Goal: Navigation & Orientation: Find specific page/section

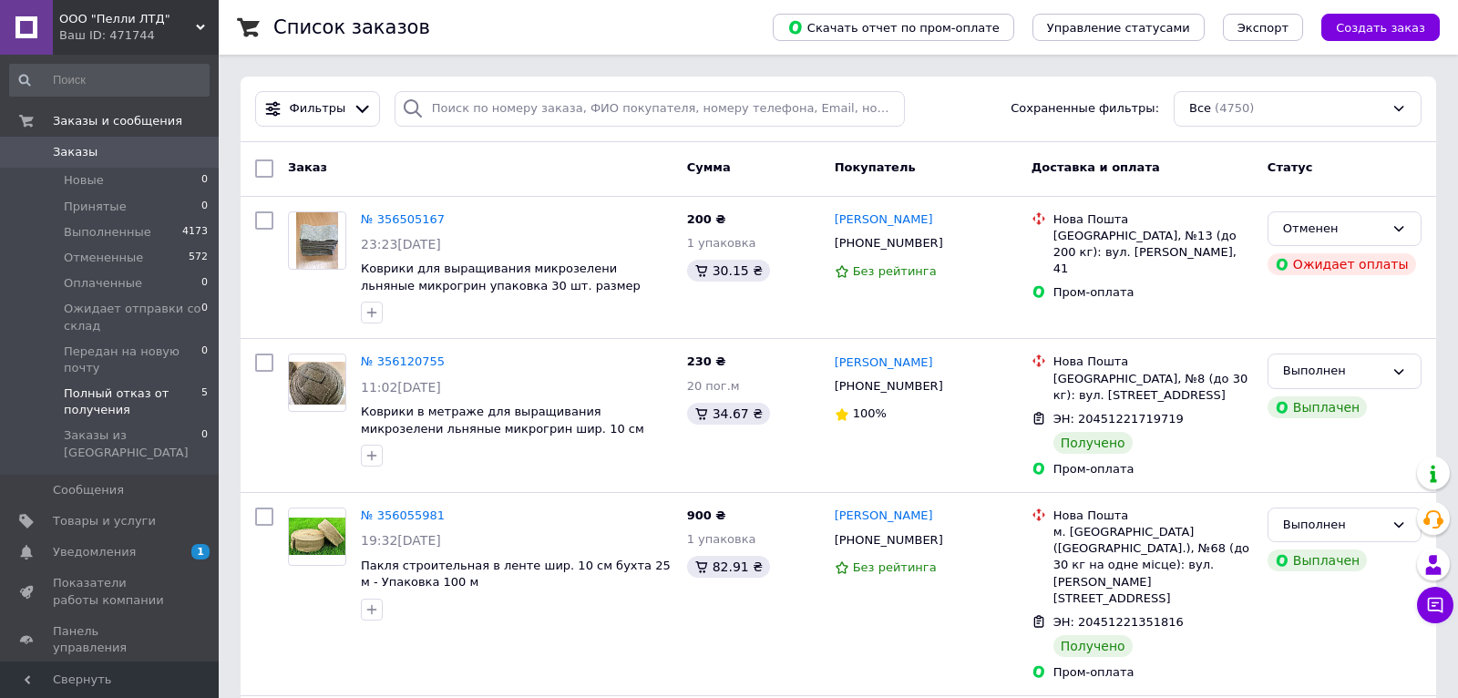
drag, startPoint x: 89, startPoint y: 385, endPoint x: 111, endPoint y: 384, distance: 21.9
click at [91, 385] on span "Полный отказ от получения" at bounding box center [133, 401] width 138 height 33
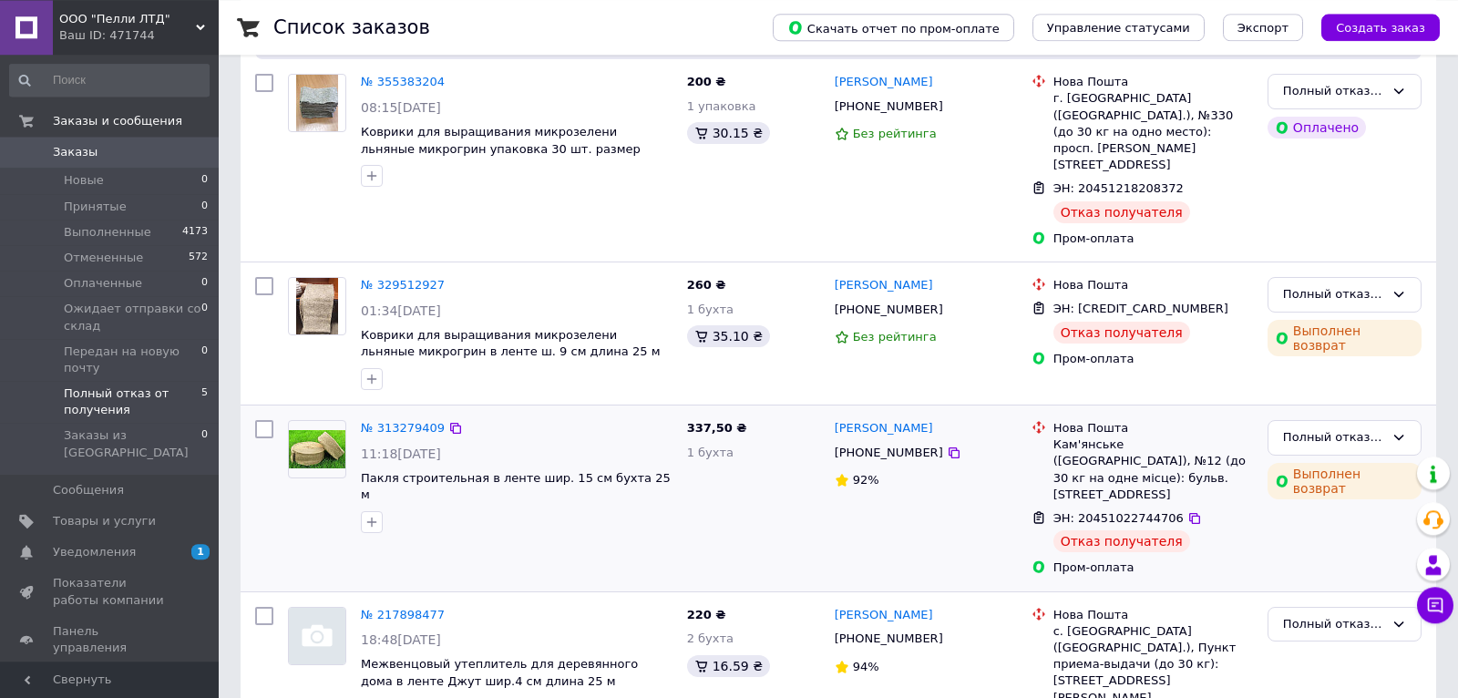
scroll to position [287, 0]
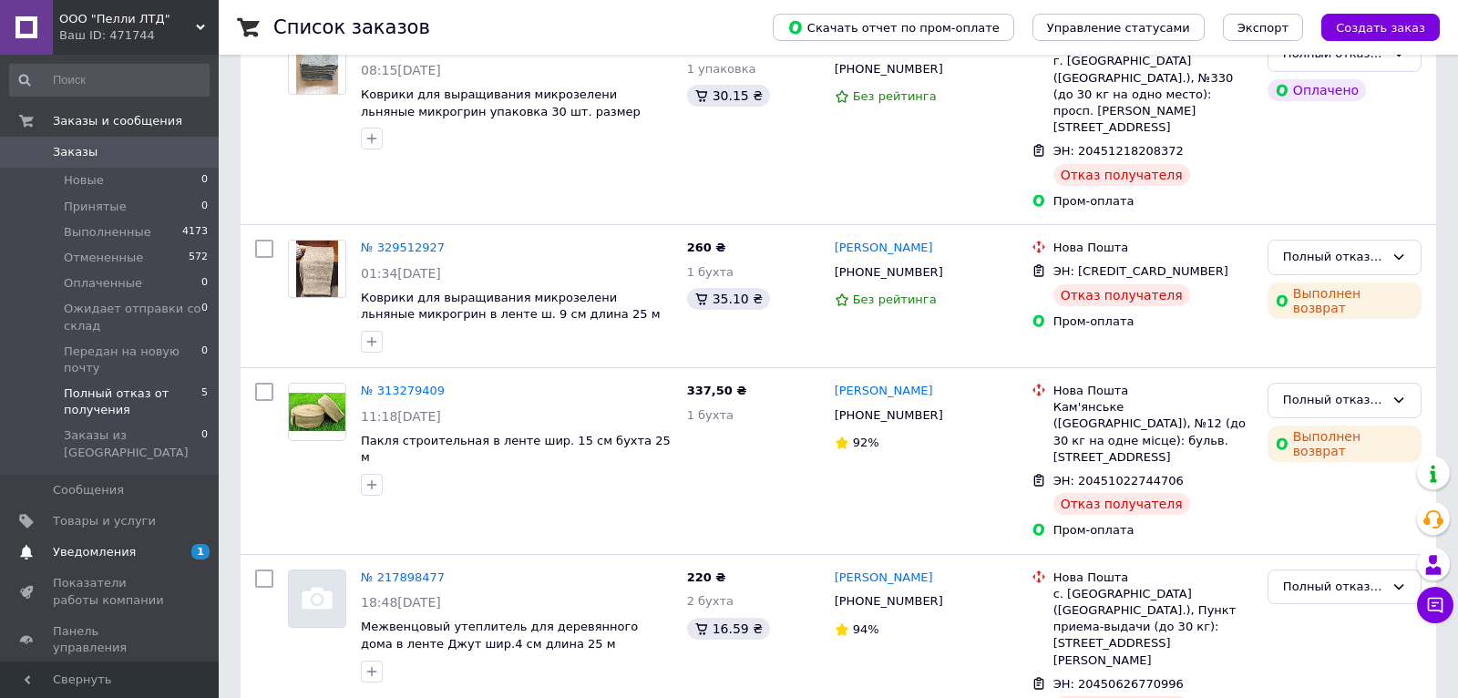
click at [112, 544] on span "Уведомления" at bounding box center [94, 552] width 83 height 16
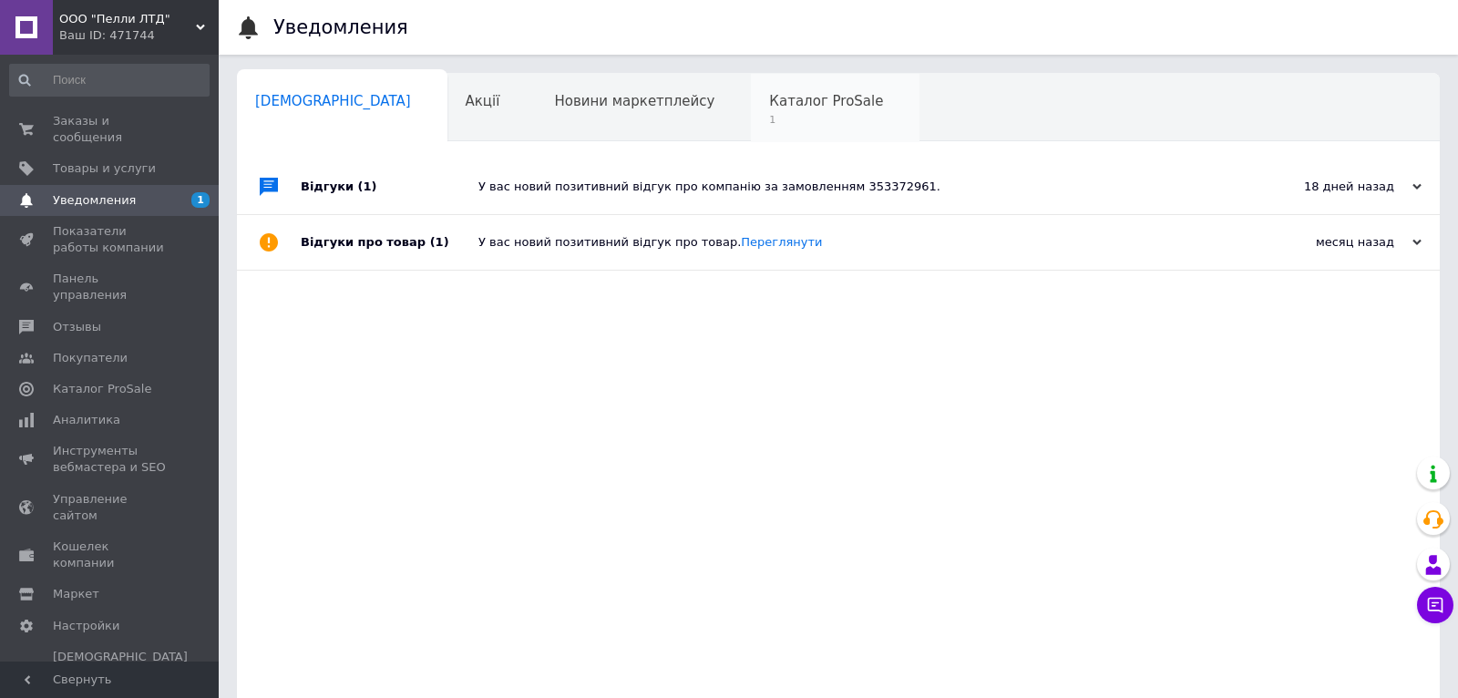
click at [769, 118] on span "1" at bounding box center [826, 120] width 114 height 14
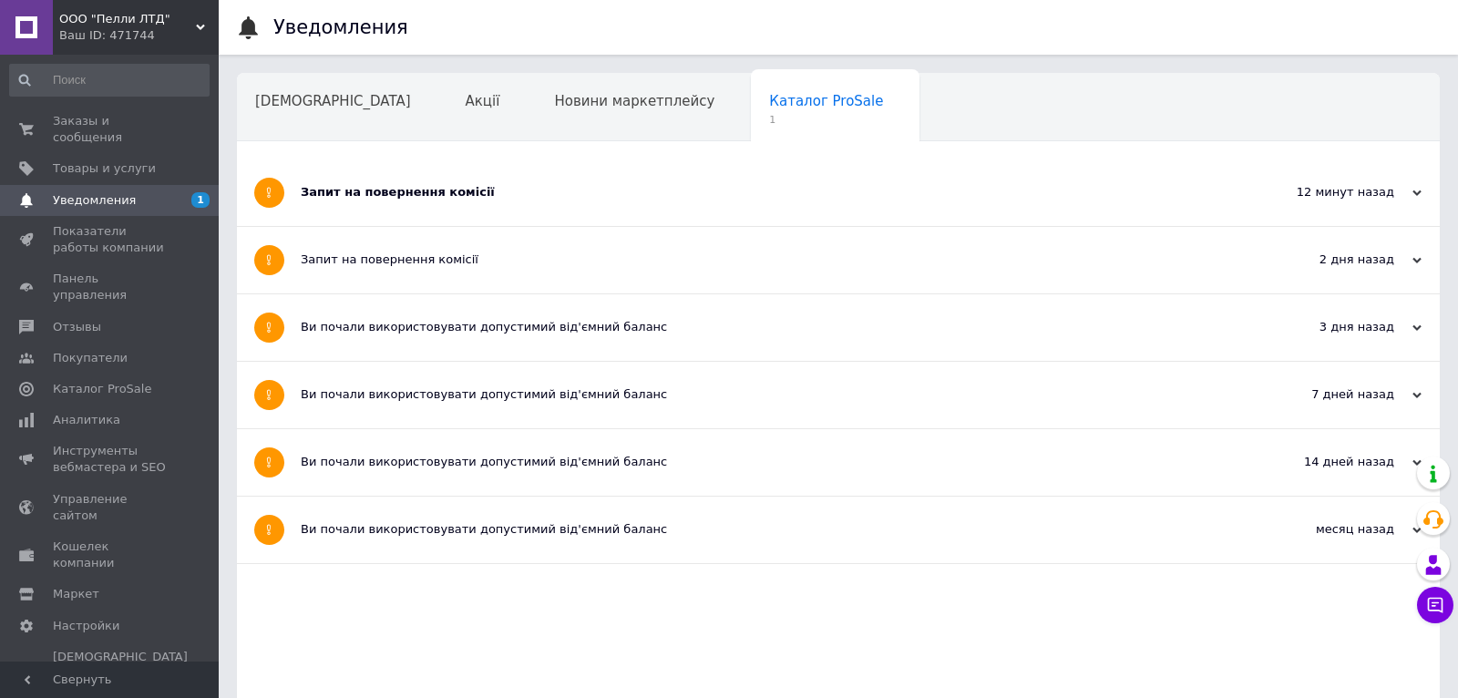
click at [427, 199] on div "Запит на повернення комісії" at bounding box center [770, 192] width 939 height 16
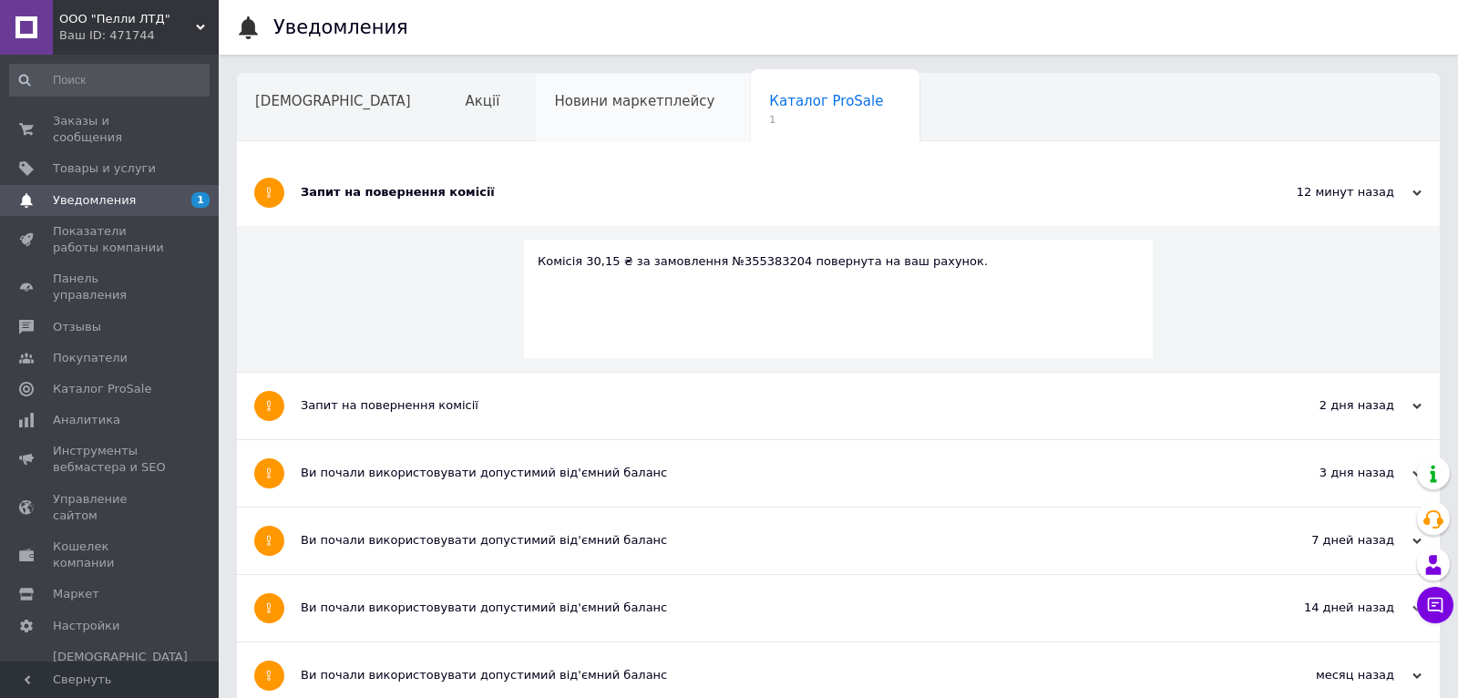
click at [555, 118] on div "Новини маркетплейсу" at bounding box center [643, 108] width 215 height 69
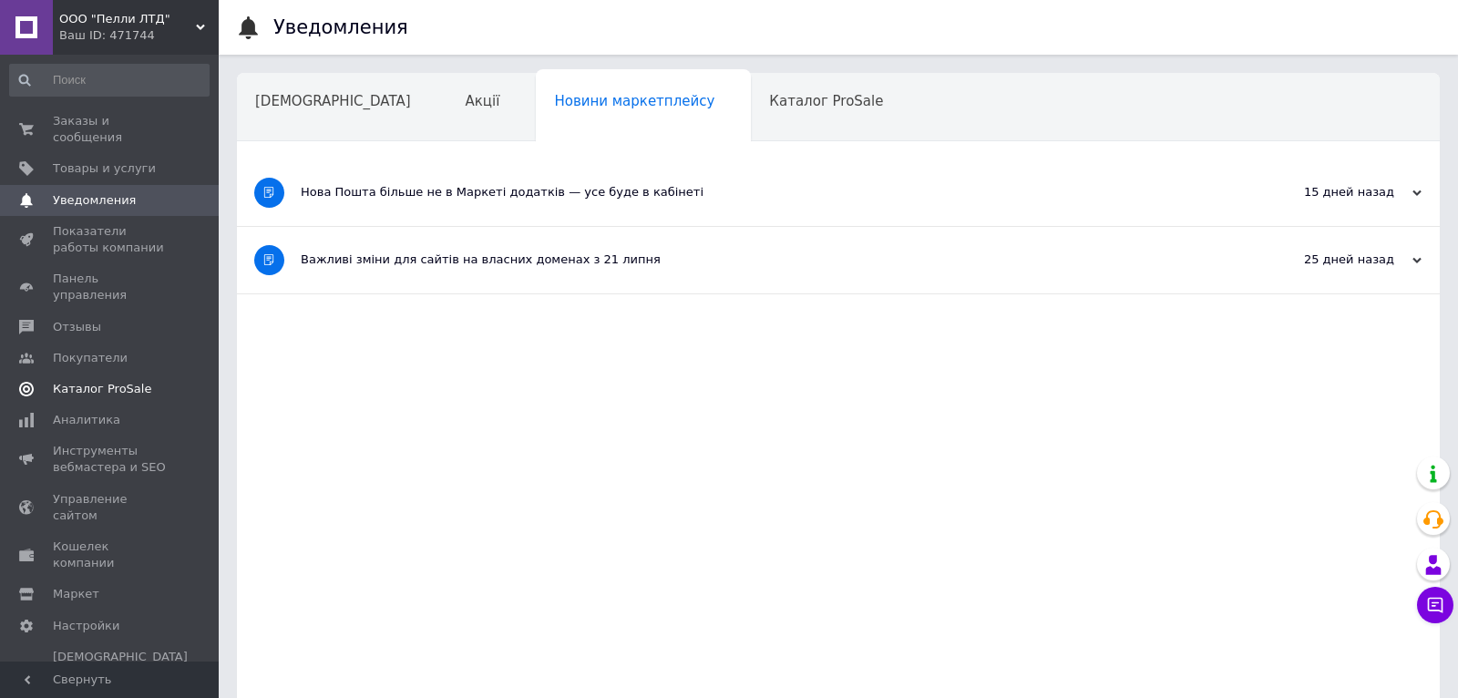
click at [128, 381] on span "Каталог ProSale" at bounding box center [102, 389] width 98 height 16
